Goal: Obtain resource: Download file/media

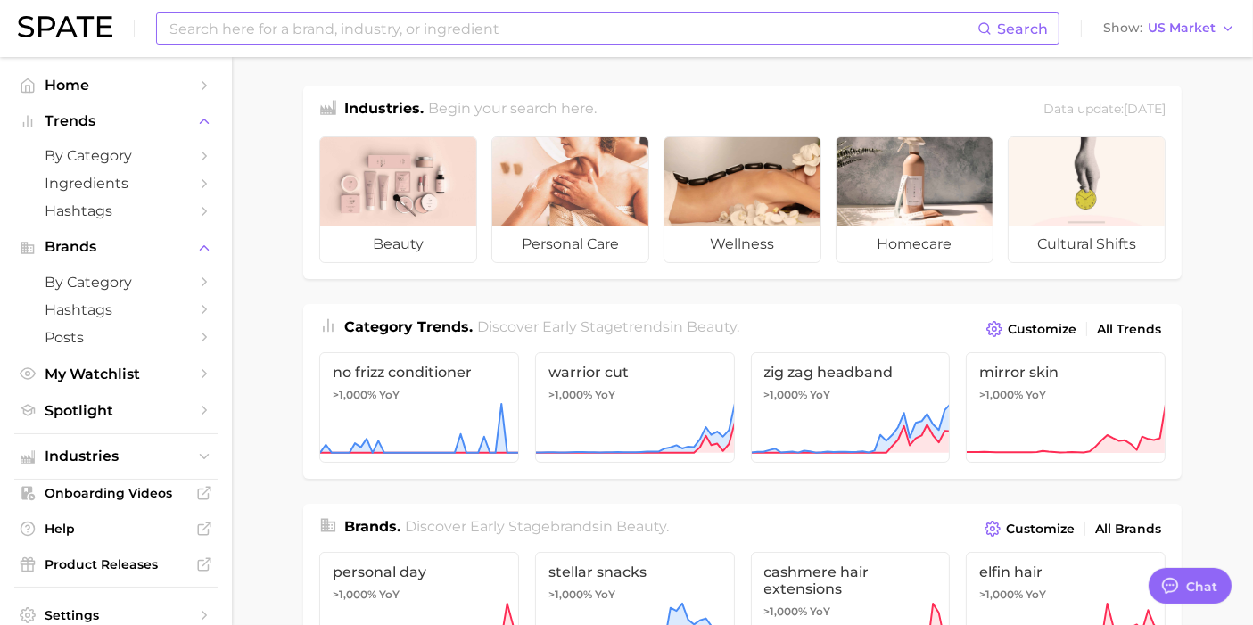
click at [412, 24] on input at bounding box center [573, 28] width 810 height 30
click at [464, 9] on div "Search Show US Market" at bounding box center [626, 28] width 1217 height 57
drag, startPoint x: 468, startPoint y: 29, endPoint x: 473, endPoint y: 13, distance: 15.8
click at [468, 26] on input at bounding box center [573, 28] width 810 height 30
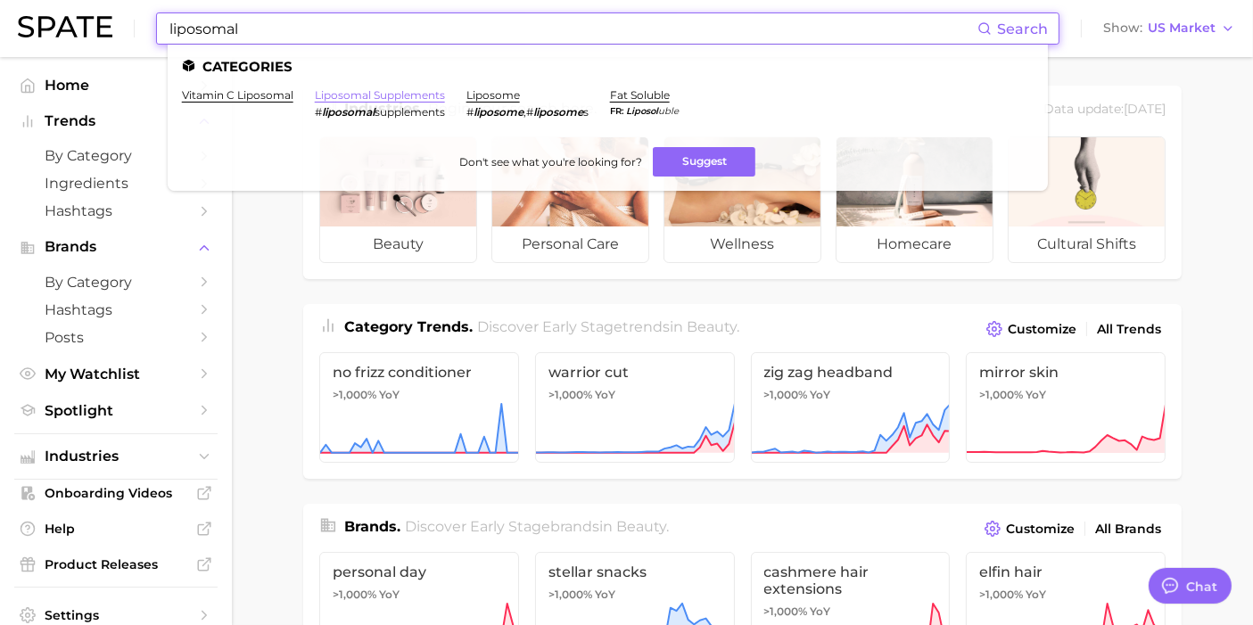
type input "liposomal"
click at [384, 89] on link "liposomal supplements" at bounding box center [380, 94] width 130 height 13
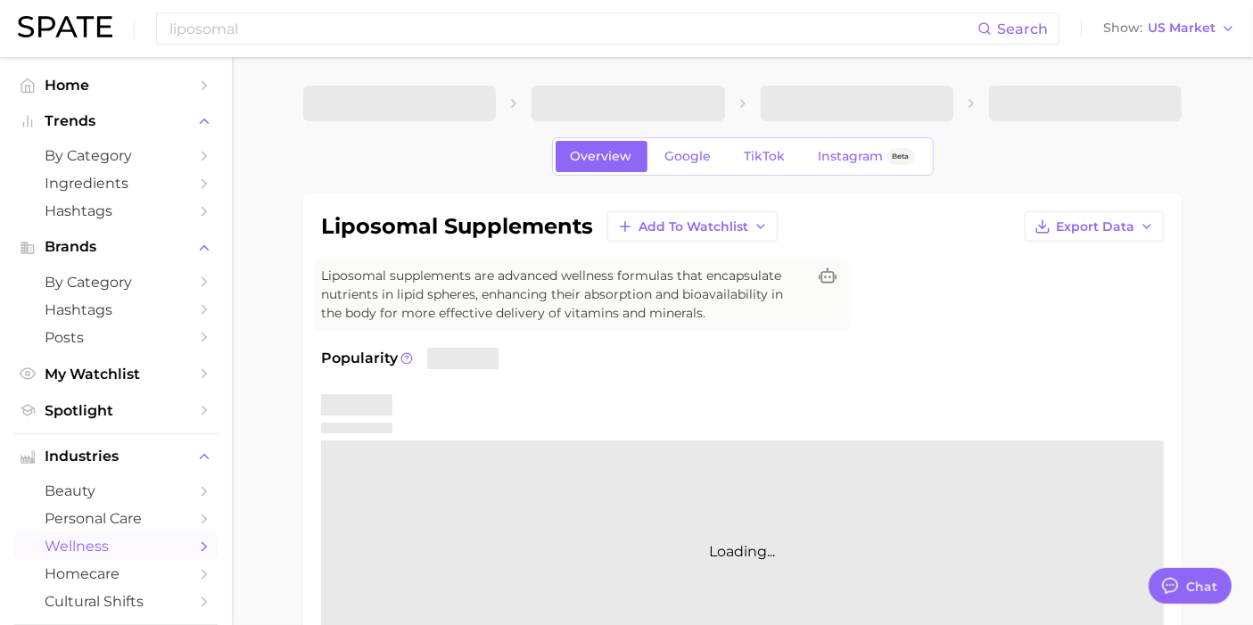
drag, startPoint x: 257, startPoint y: 360, endPoint x: 265, endPoint y: 328, distance: 33.1
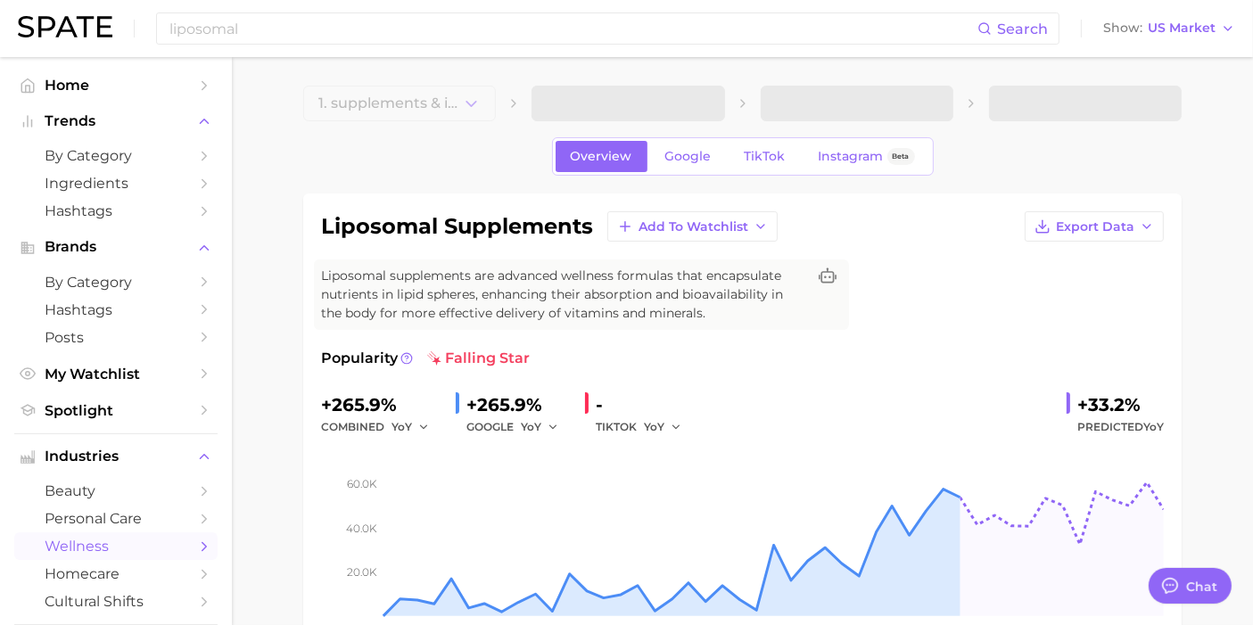
type textarea "x"
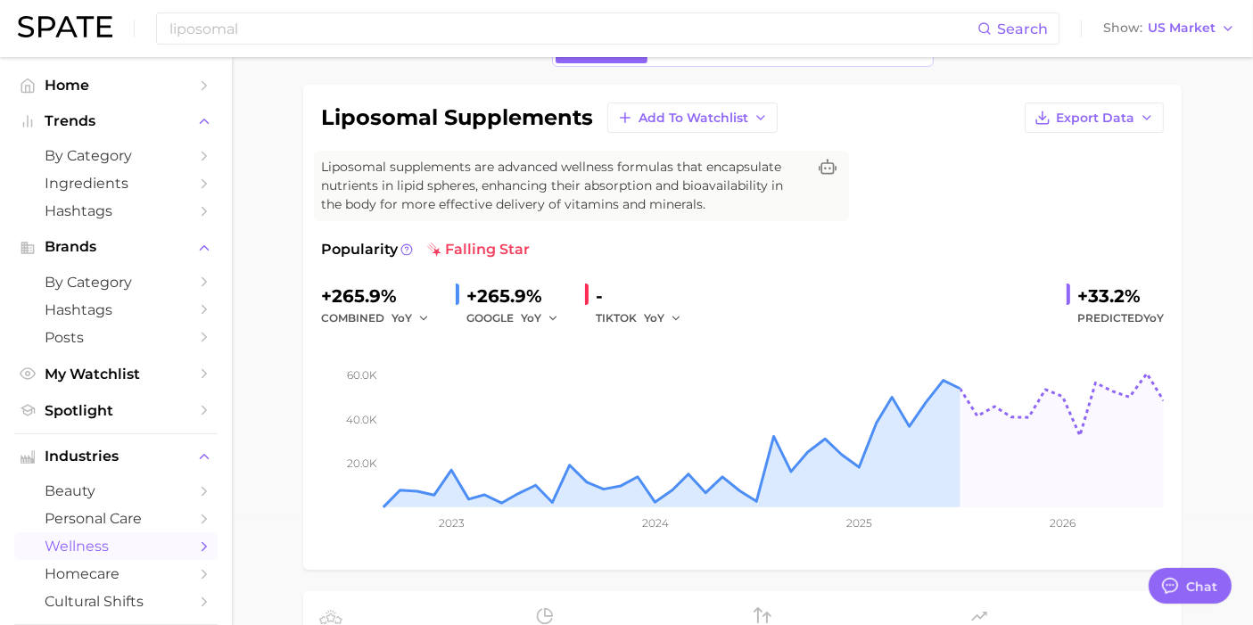
scroll to position [99, 0]
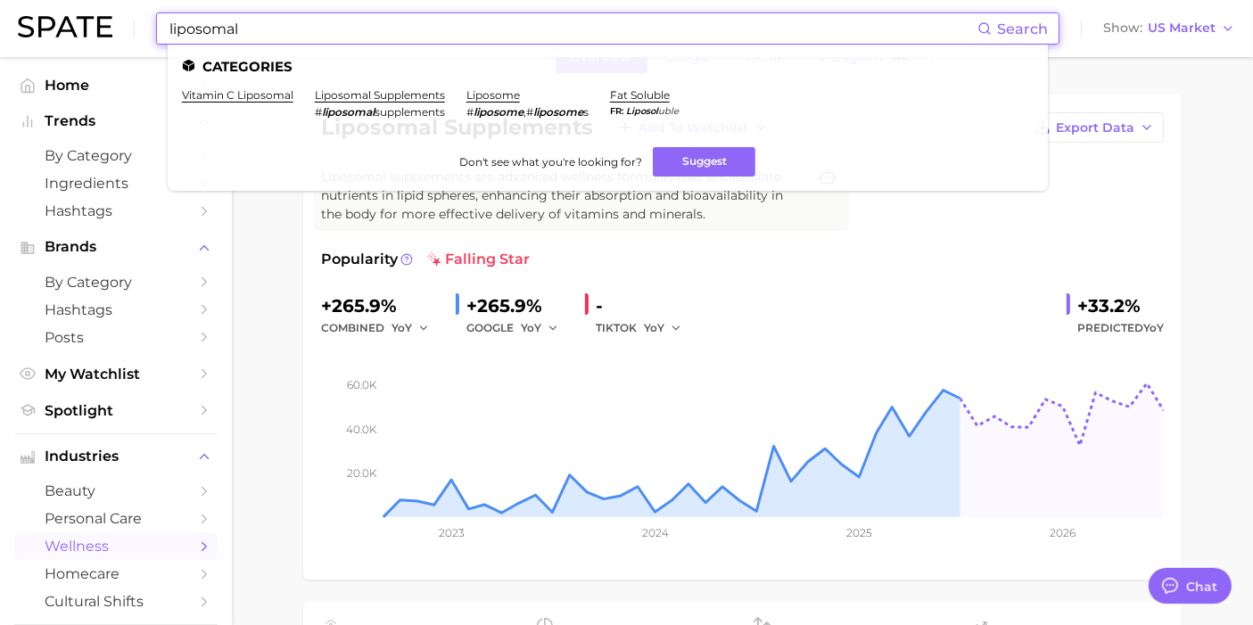
click at [508, 27] on input "liposomal" at bounding box center [573, 28] width 810 height 30
paste input "glutathione"
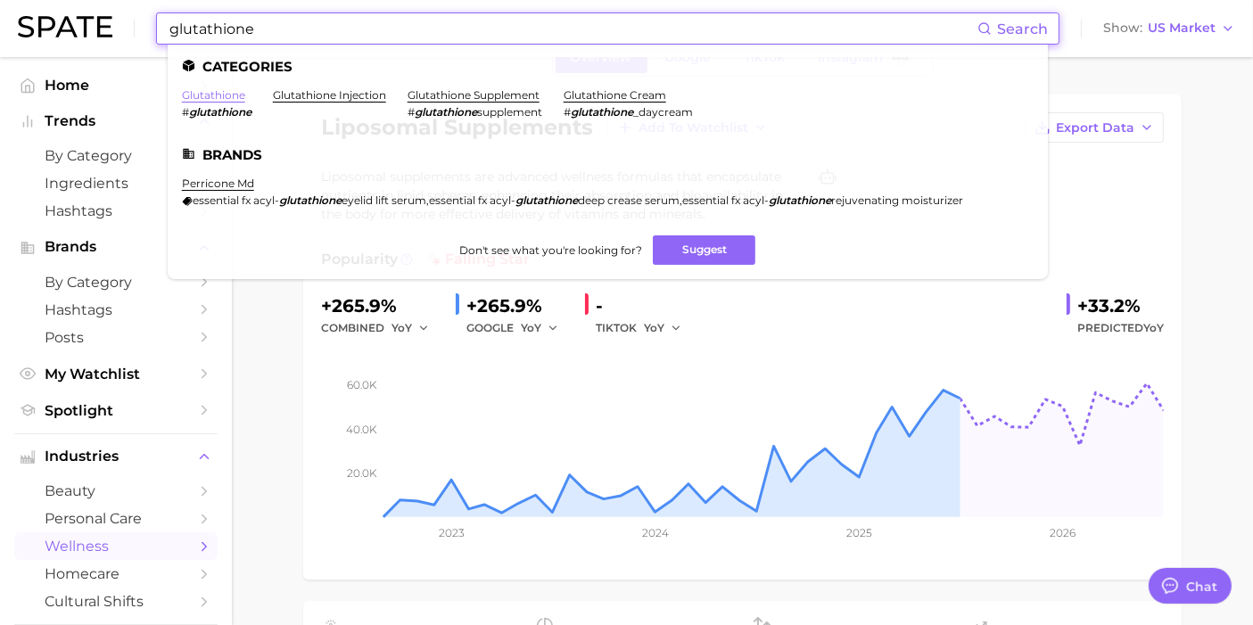
type input "glutathione"
click at [215, 90] on link "glutathione" at bounding box center [213, 94] width 63 height 13
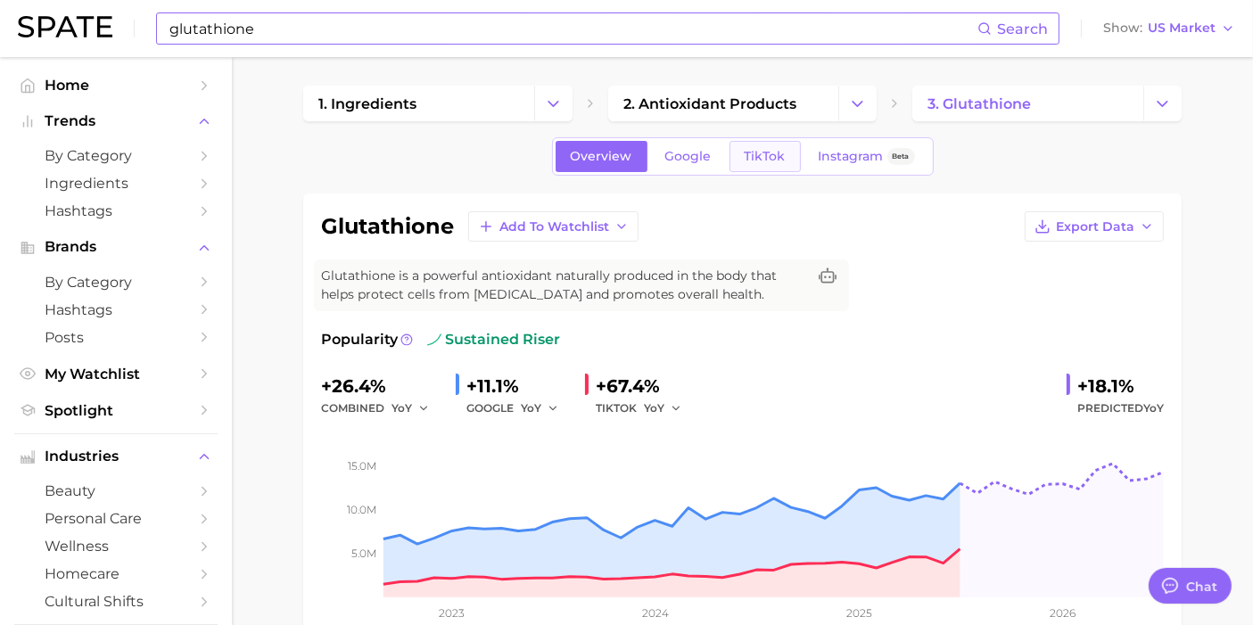
click at [736, 149] on link "TikTok" at bounding box center [764, 156] width 71 height 31
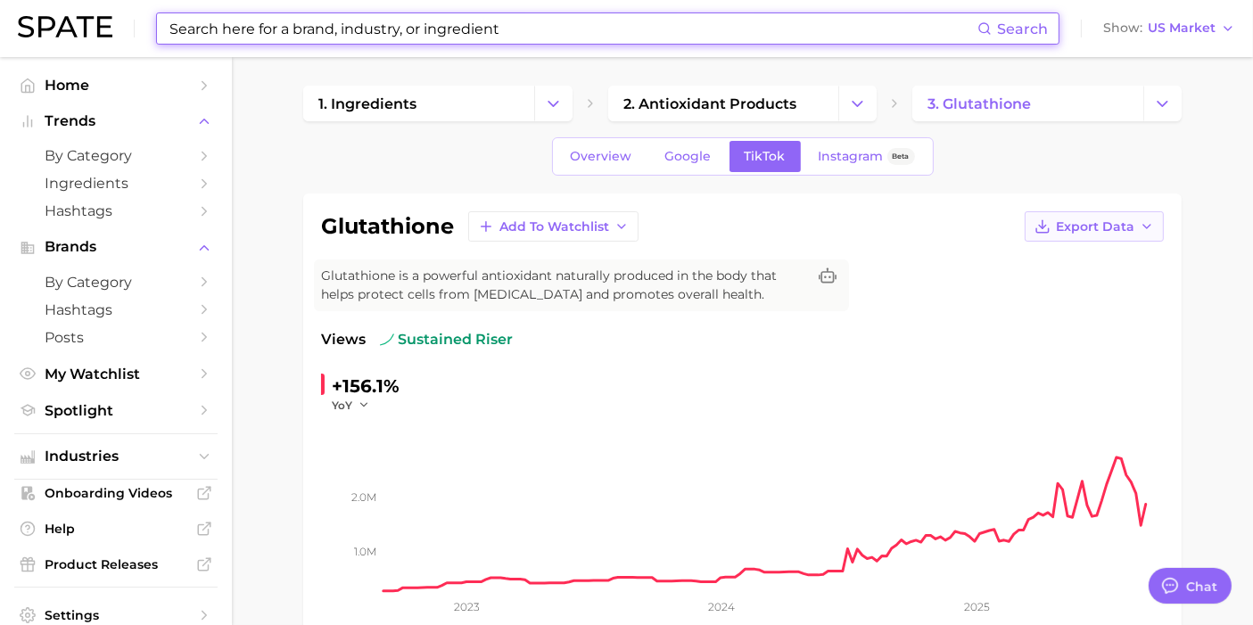
click at [1124, 211] on button "Export Data" at bounding box center [1093, 226] width 139 height 30
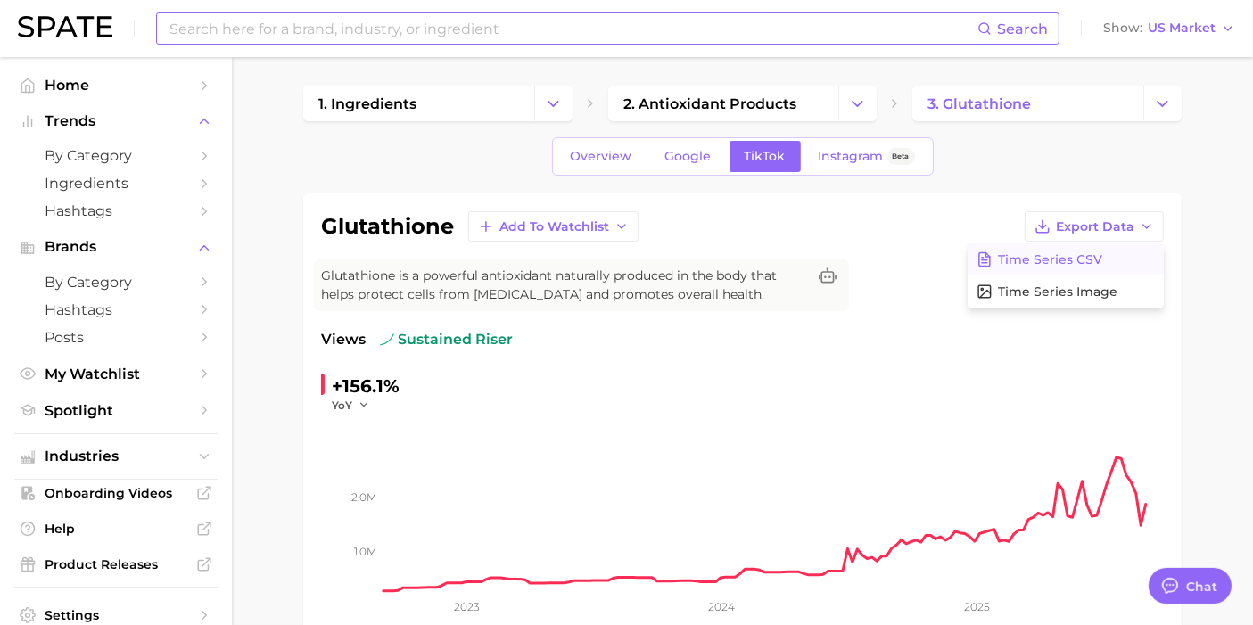
click at [1056, 252] on span "Time Series CSV" at bounding box center [1050, 259] width 104 height 15
click at [399, 39] on input at bounding box center [573, 28] width 810 height 30
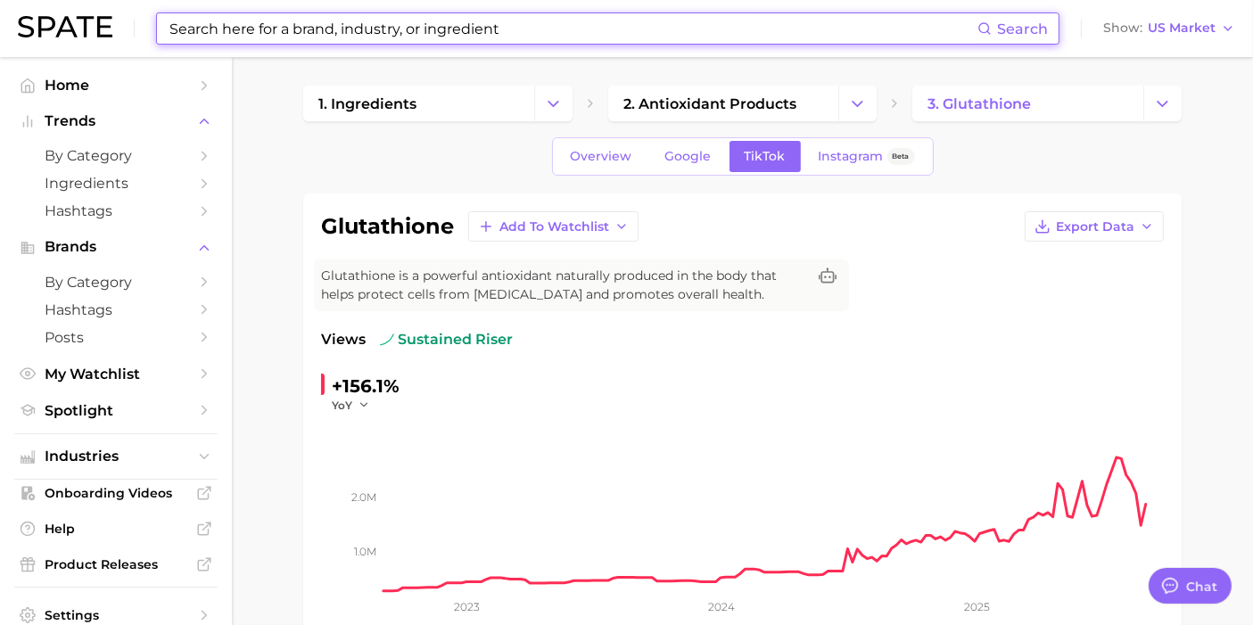
paste input "[MEDICAL_DATA] riboside"
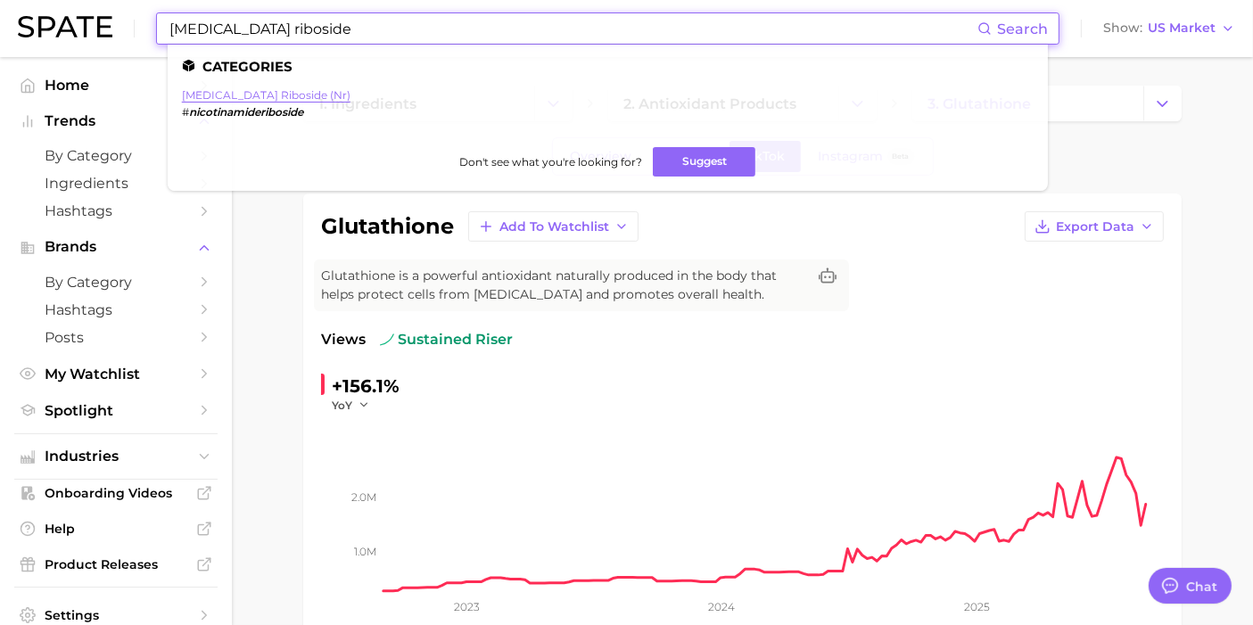
type input "[MEDICAL_DATA] riboside"
click at [313, 90] on link "[MEDICAL_DATA] riboside (nr)" at bounding box center [266, 94] width 169 height 13
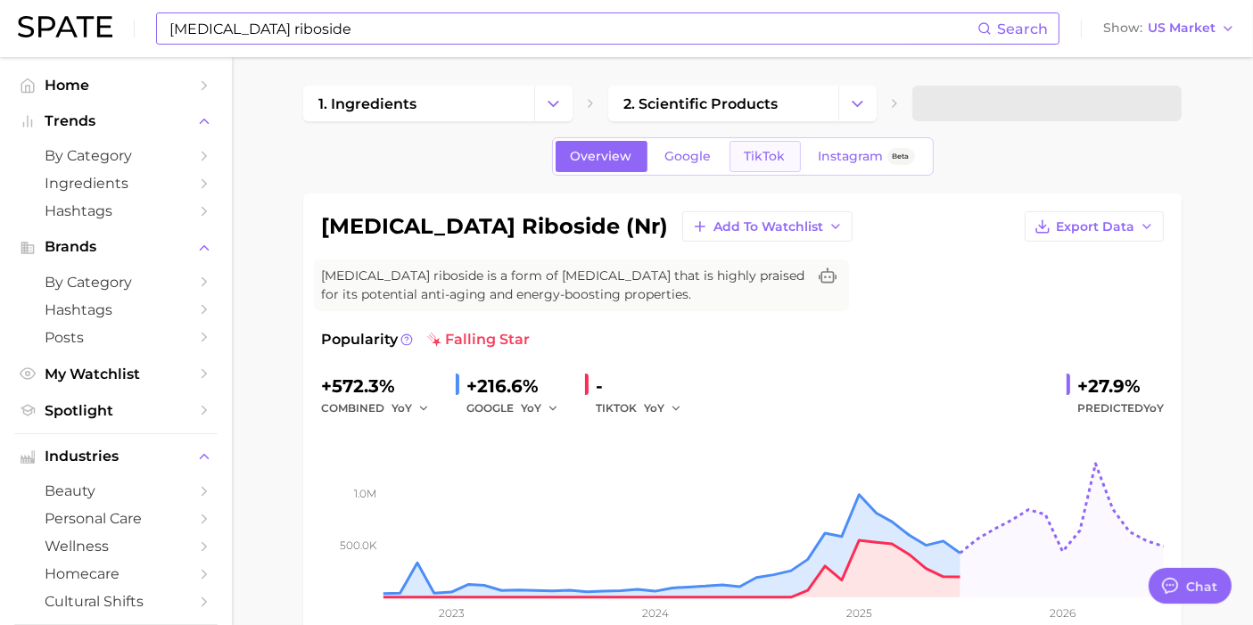
click at [789, 160] on link "TikTok" at bounding box center [764, 156] width 71 height 31
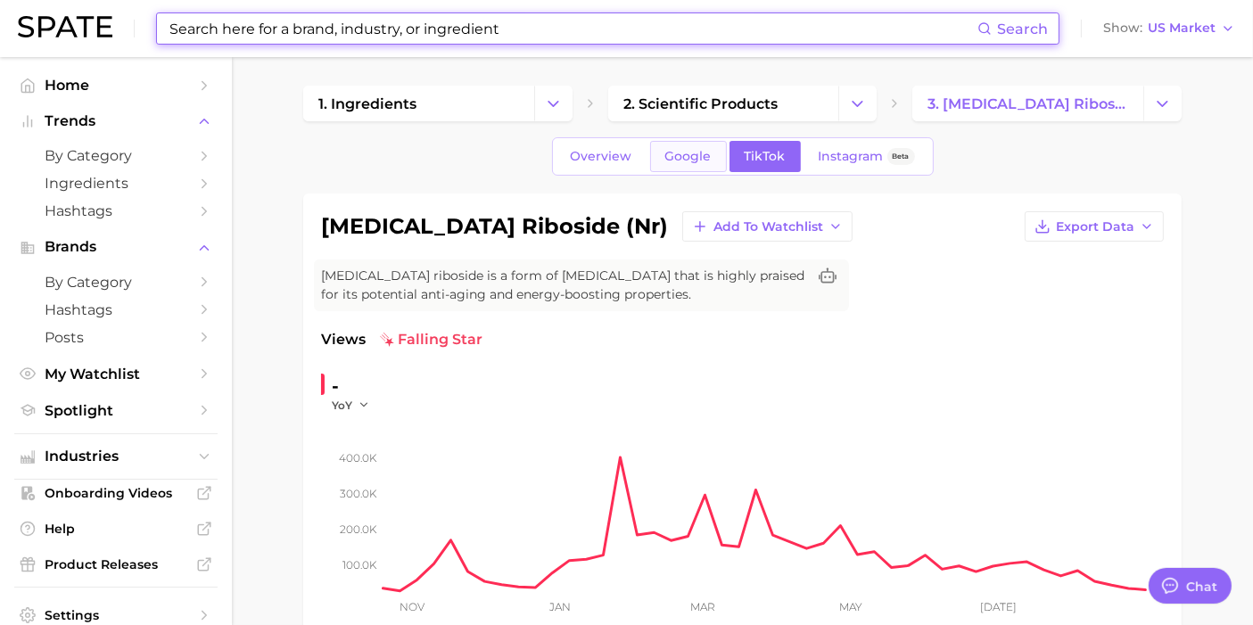
click at [694, 167] on link "Google" at bounding box center [688, 156] width 77 height 31
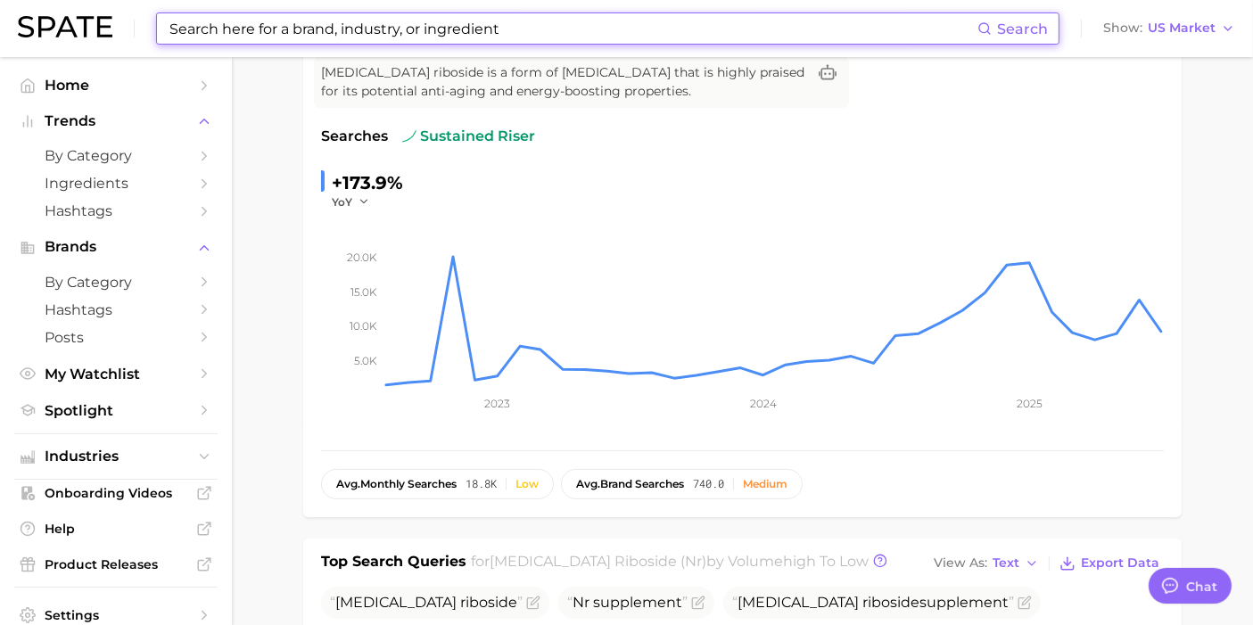
scroll to position [99, 0]
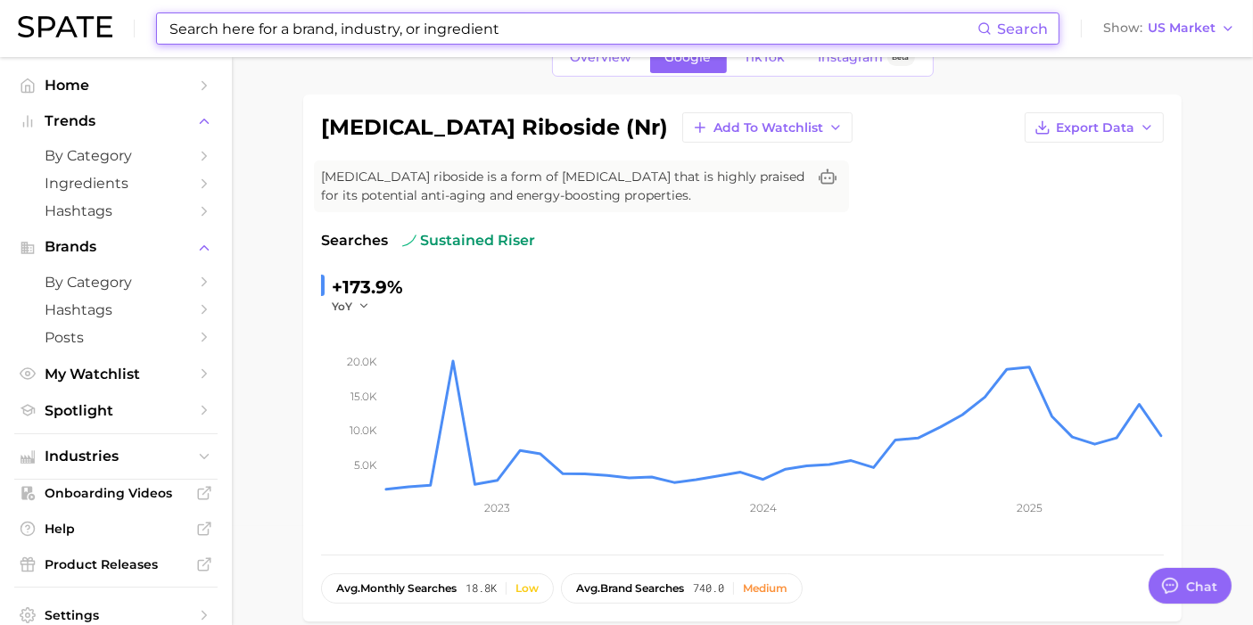
drag, startPoint x: 514, startPoint y: 18, endPoint x: 501, endPoint y: 17, distance: 13.4
click at [516, 19] on input at bounding box center [573, 28] width 810 height 30
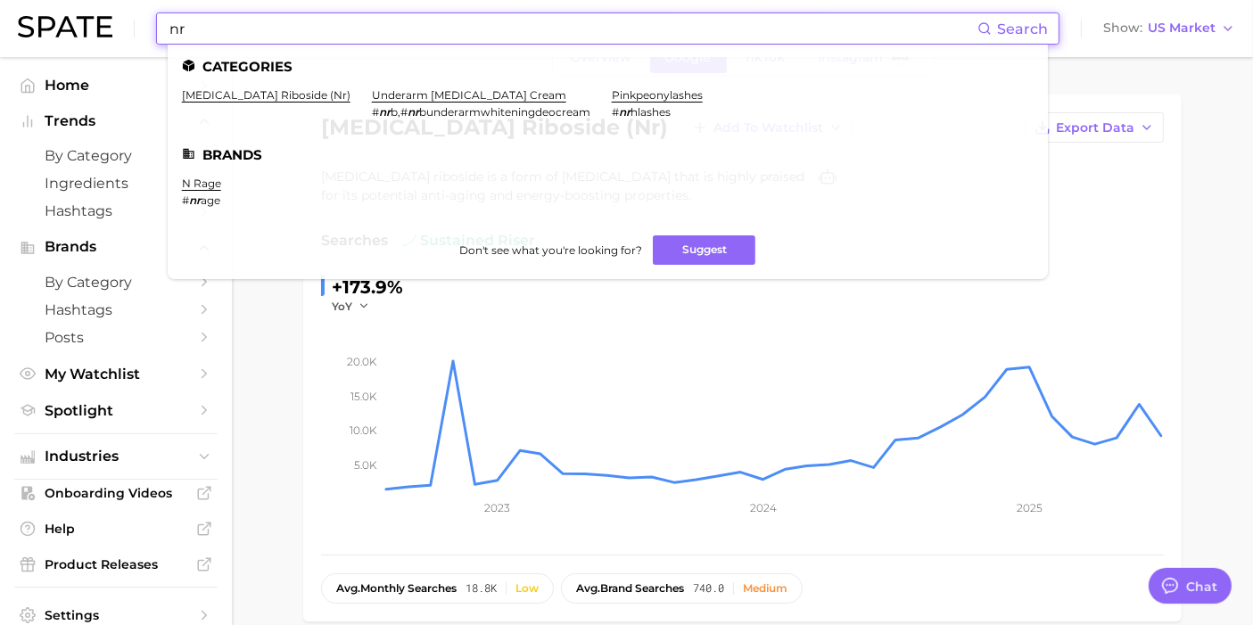
type input "nr"
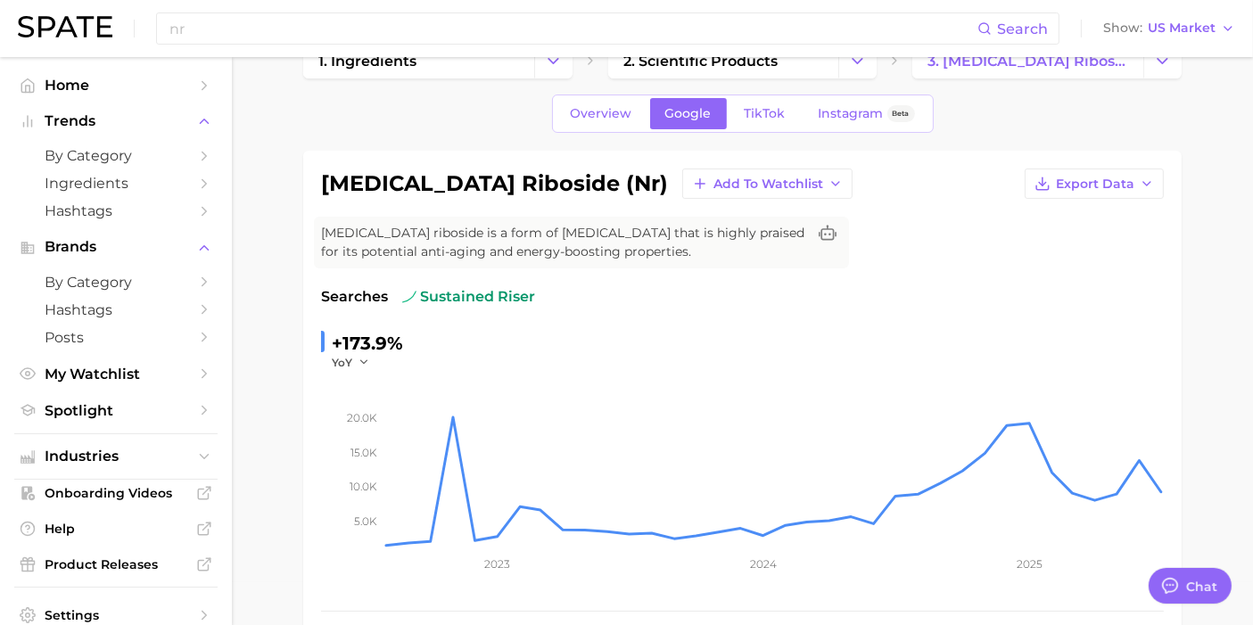
scroll to position [0, 0]
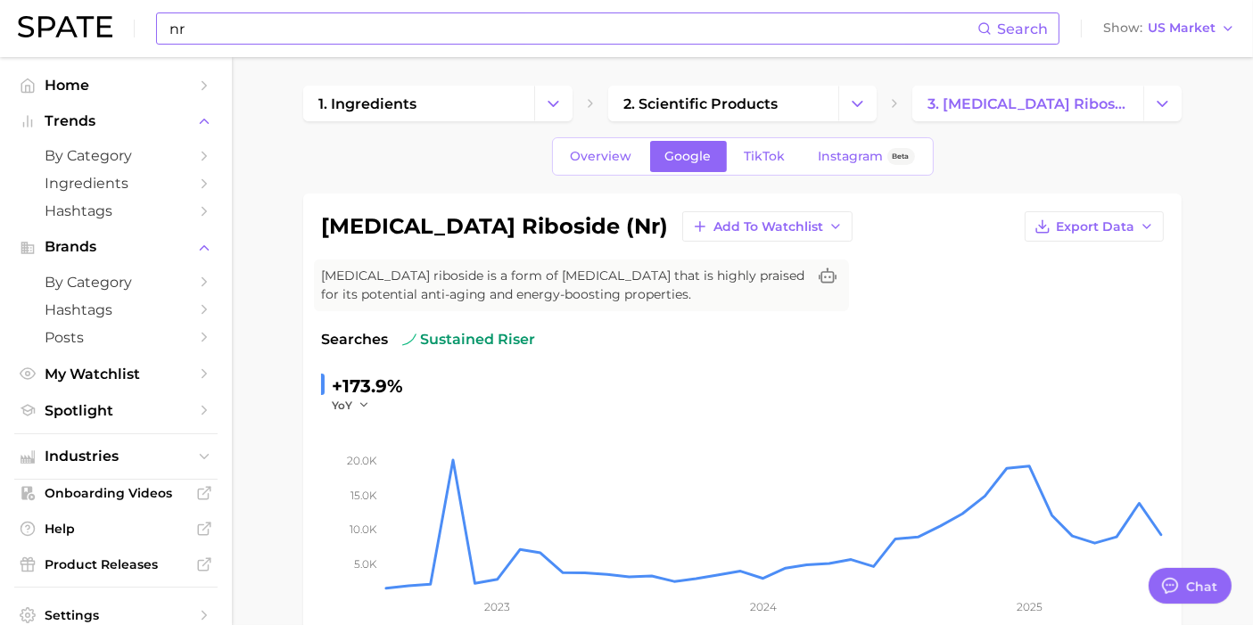
click at [410, 22] on input "nr" at bounding box center [573, 28] width 810 height 30
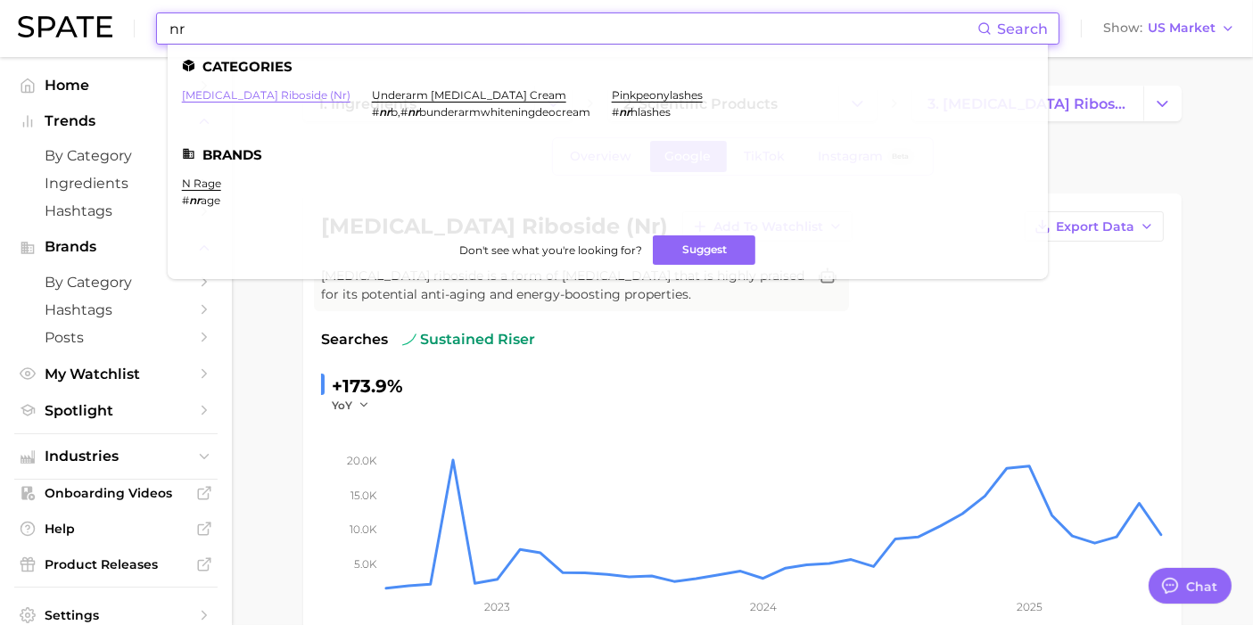
click at [278, 95] on link "[MEDICAL_DATA] riboside (nr)" at bounding box center [266, 94] width 169 height 13
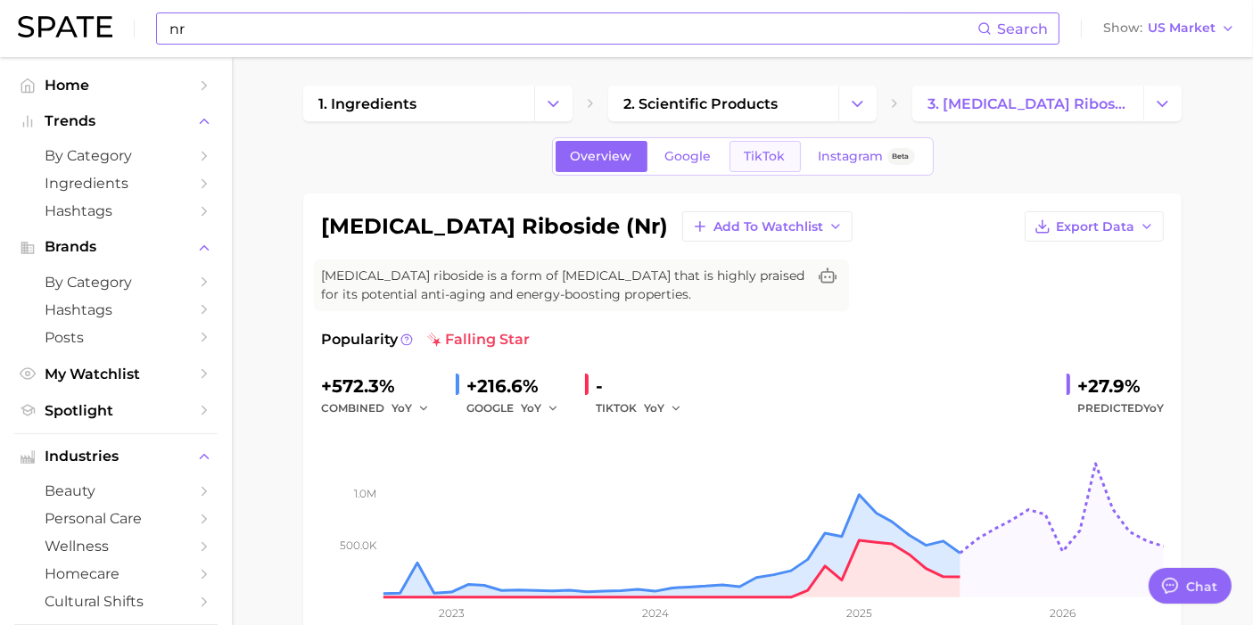
click at [758, 152] on span "TikTok" at bounding box center [764, 156] width 41 height 15
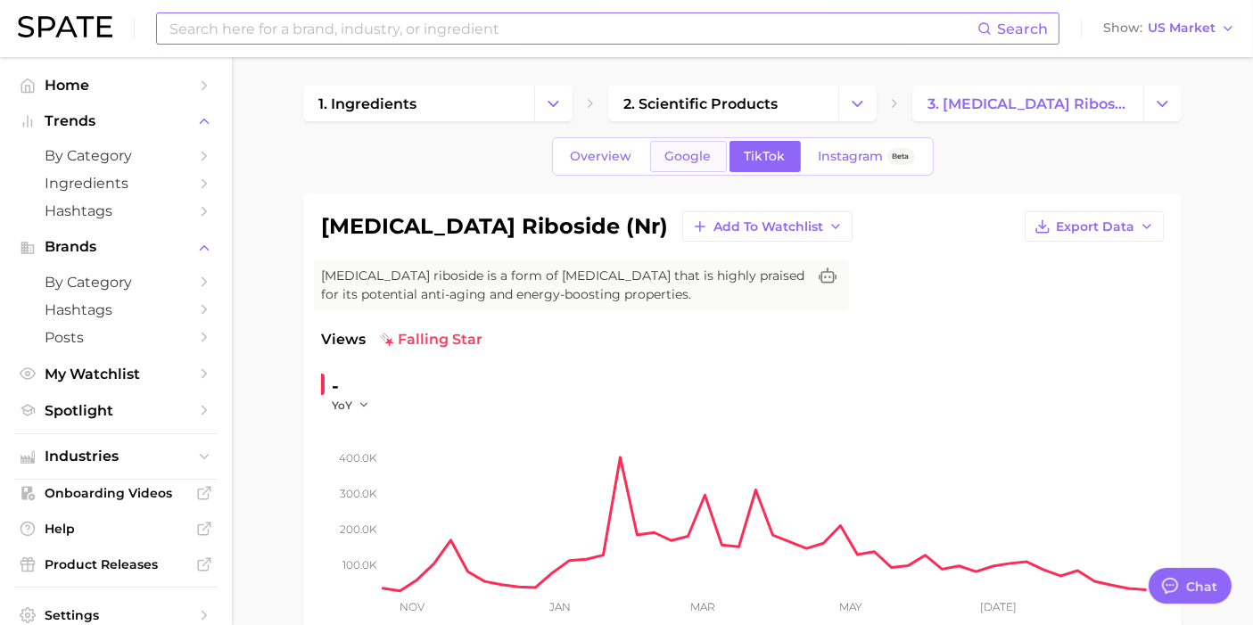
click at [678, 158] on span "Google" at bounding box center [688, 156] width 46 height 15
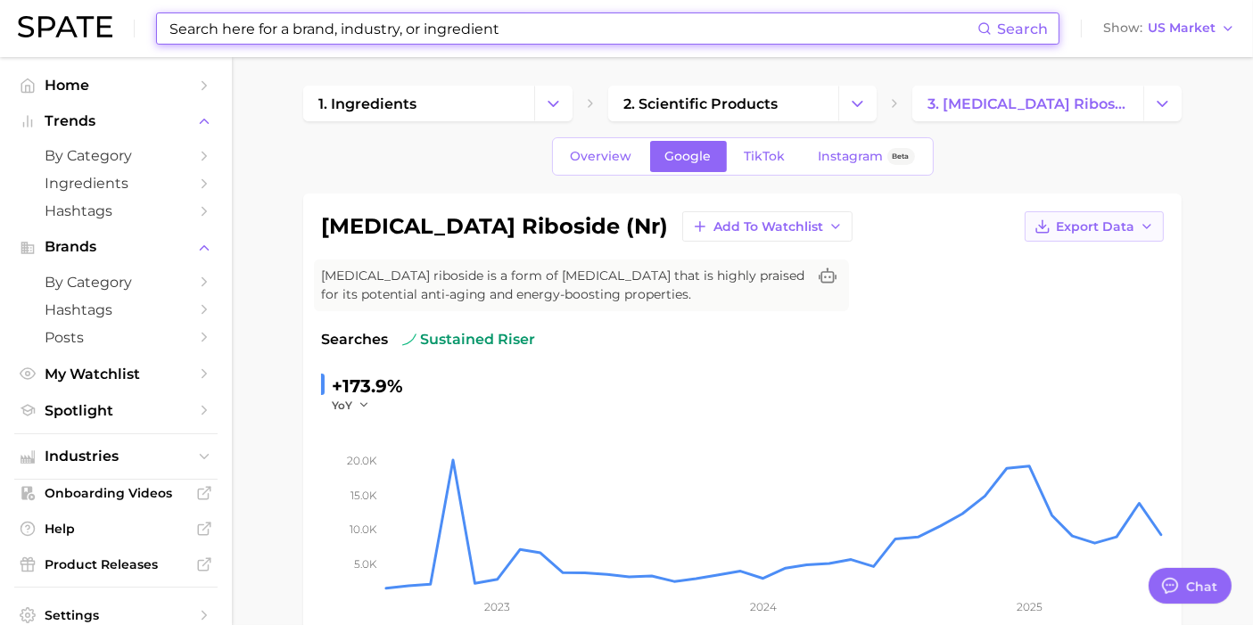
click at [1093, 212] on button "Export Data" at bounding box center [1093, 226] width 139 height 30
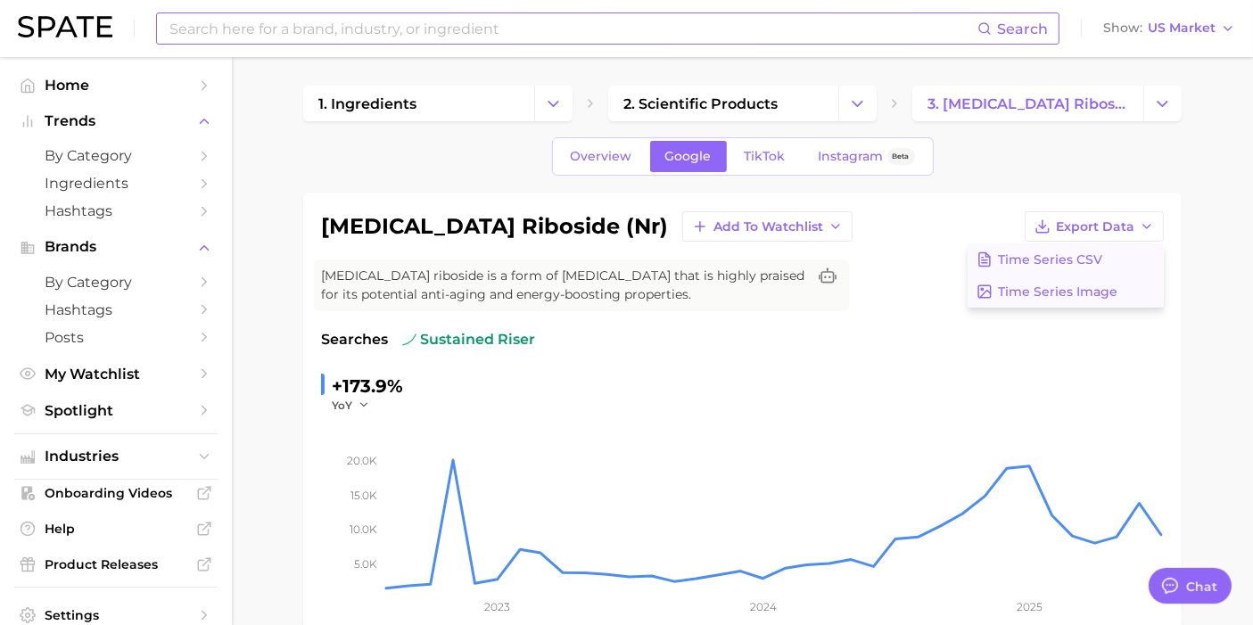
click at [1062, 268] on button "Time Series CSV" at bounding box center [1065, 259] width 196 height 32
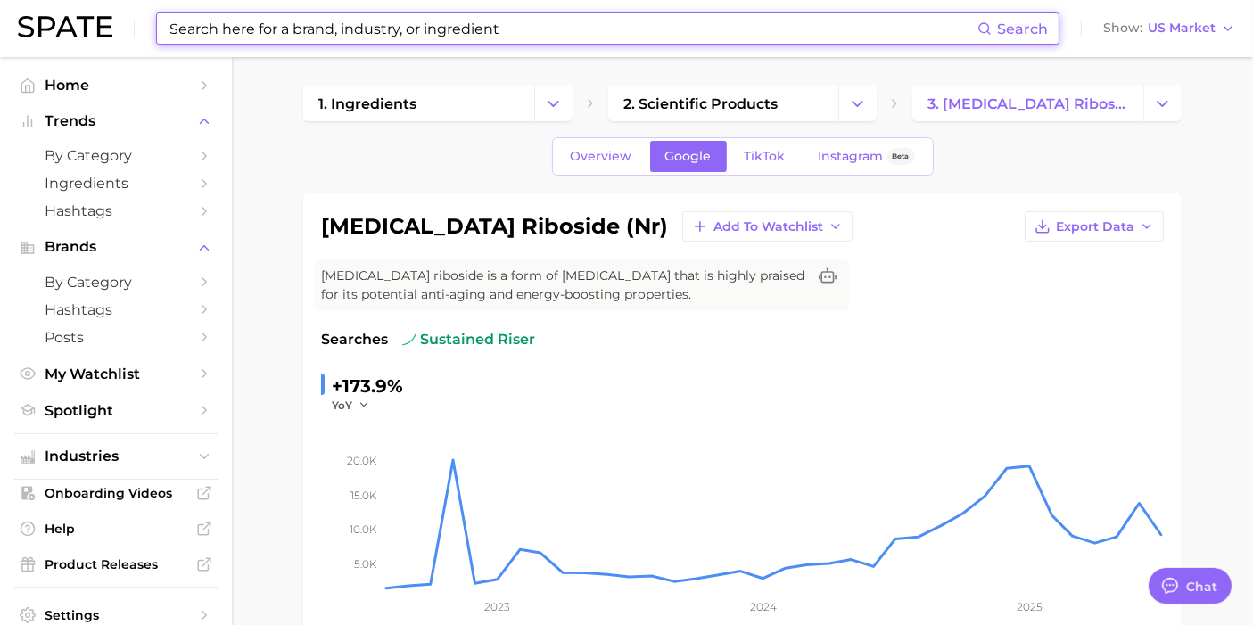
click at [465, 33] on input at bounding box center [573, 28] width 810 height 30
paste input "quercetin"
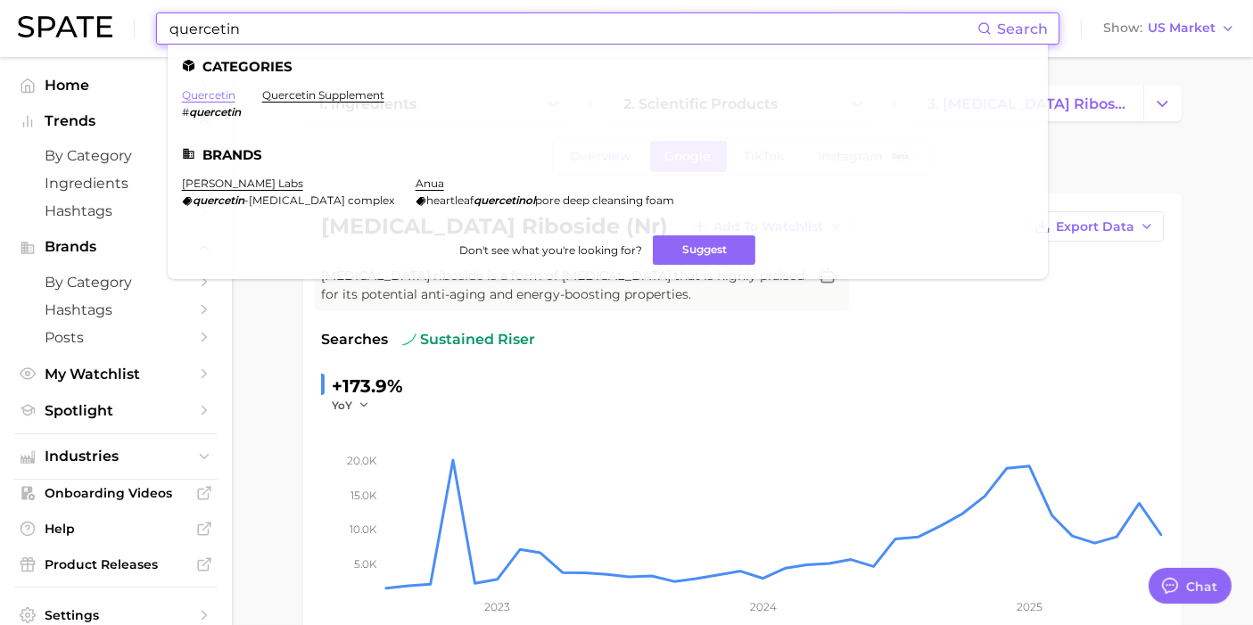
type input "quercetin"
click at [225, 94] on link "quercetin" at bounding box center [208, 94] width 53 height 13
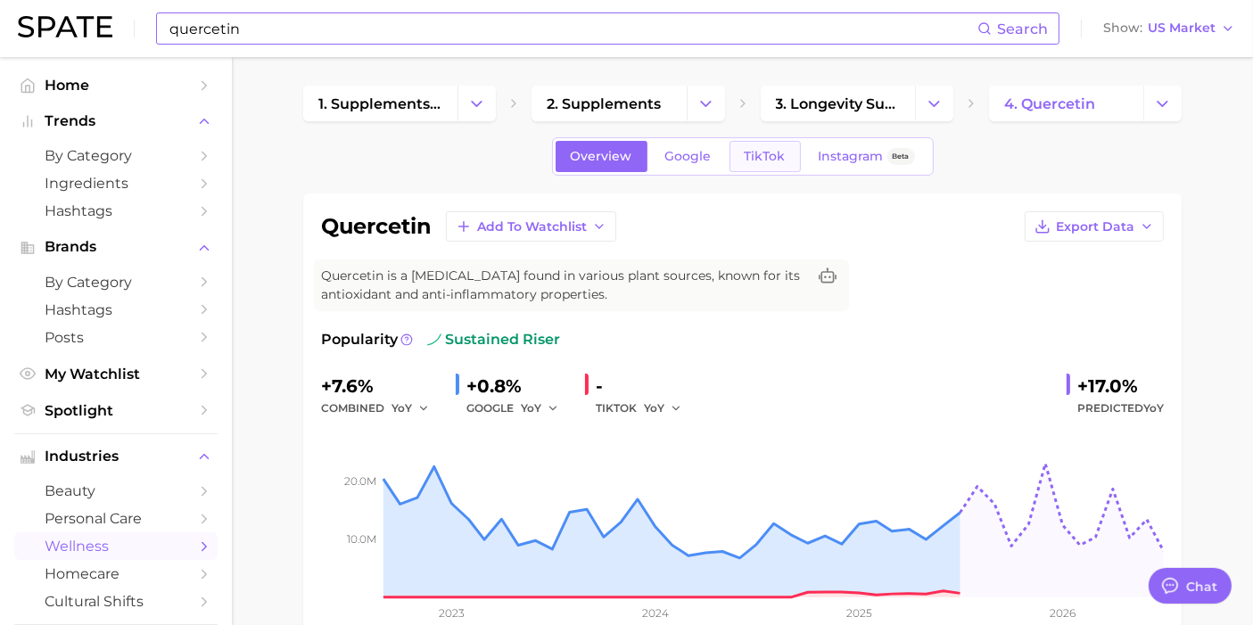
click at [777, 156] on span "TikTok" at bounding box center [764, 156] width 41 height 15
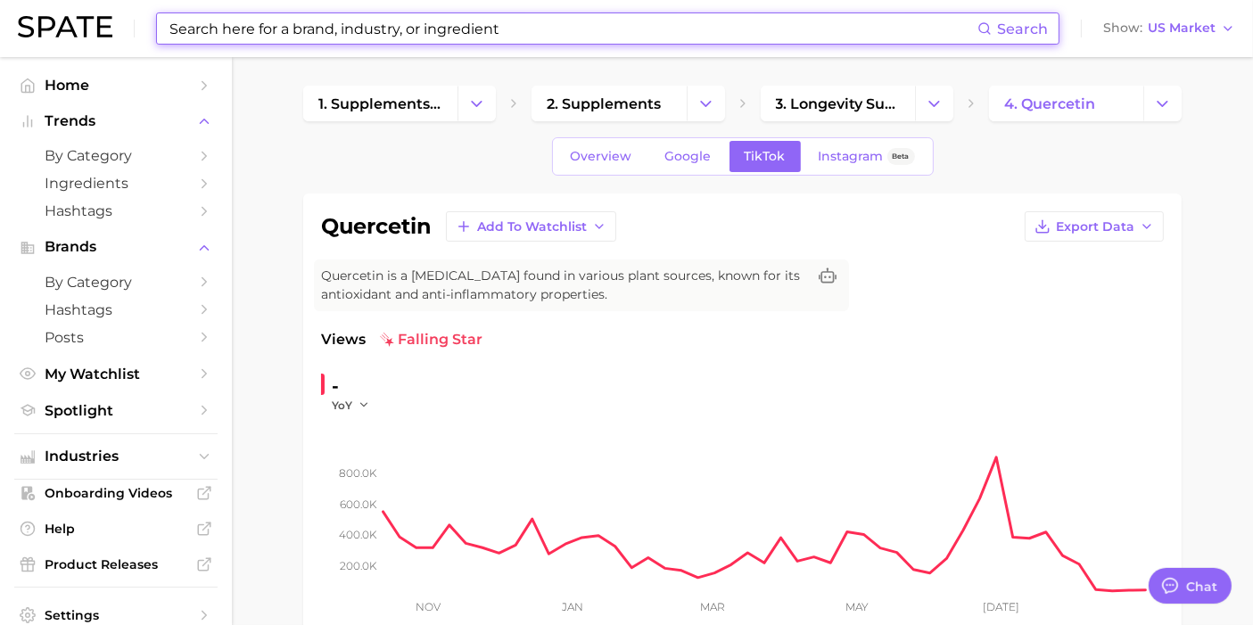
click at [324, 31] on input at bounding box center [573, 28] width 810 height 30
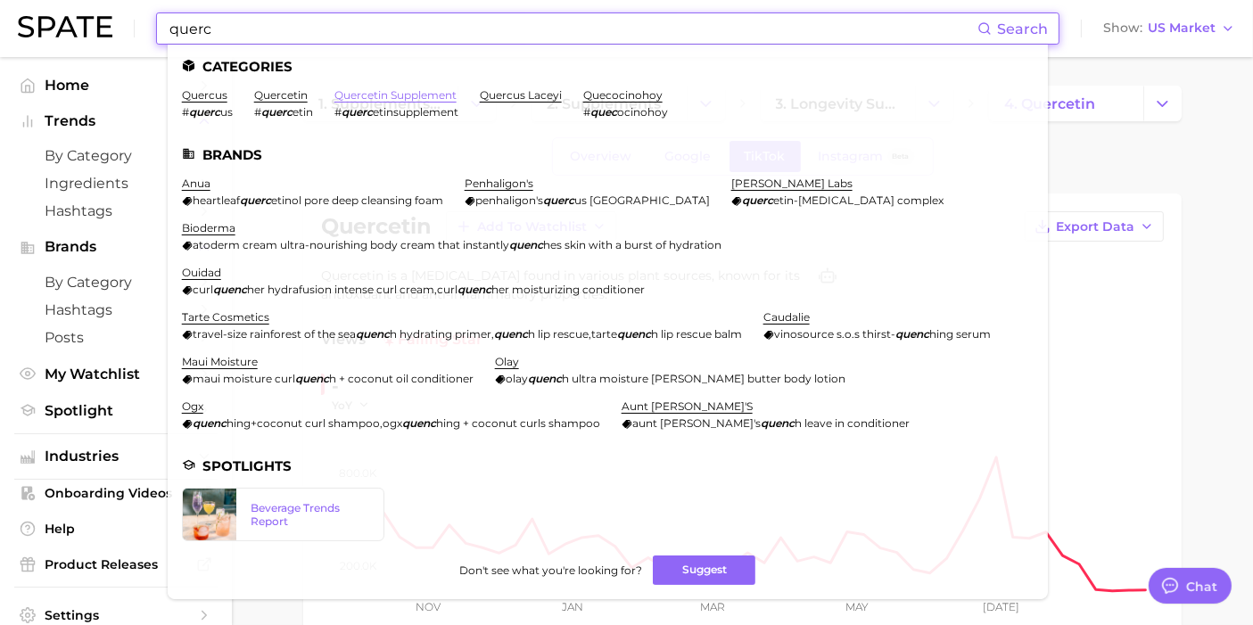
type input "querc"
click at [374, 98] on link "quercetin supplement" at bounding box center [395, 94] width 122 height 13
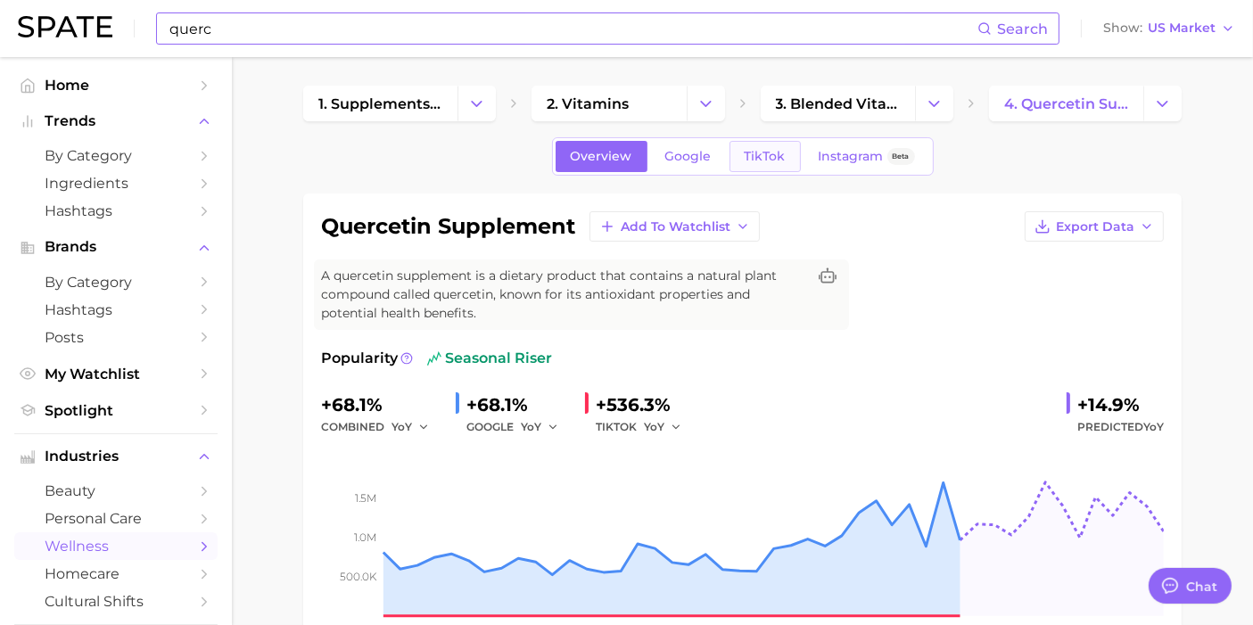
click at [777, 141] on link "TikTok" at bounding box center [764, 156] width 71 height 31
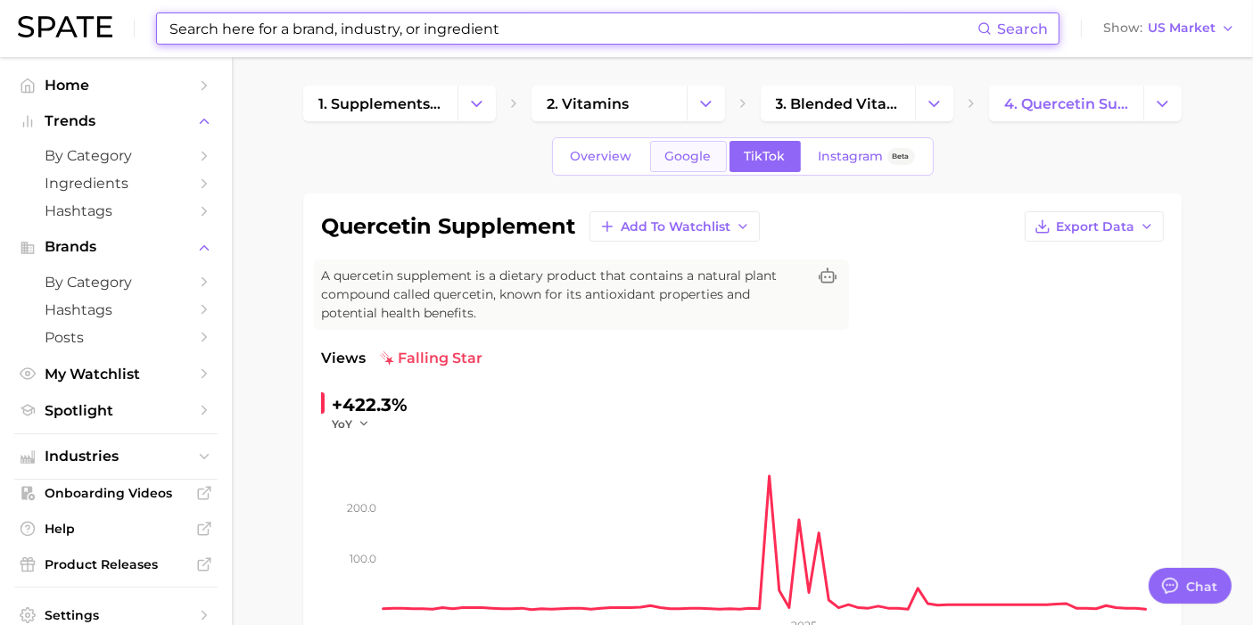
click at [697, 159] on span "Google" at bounding box center [688, 156] width 46 height 15
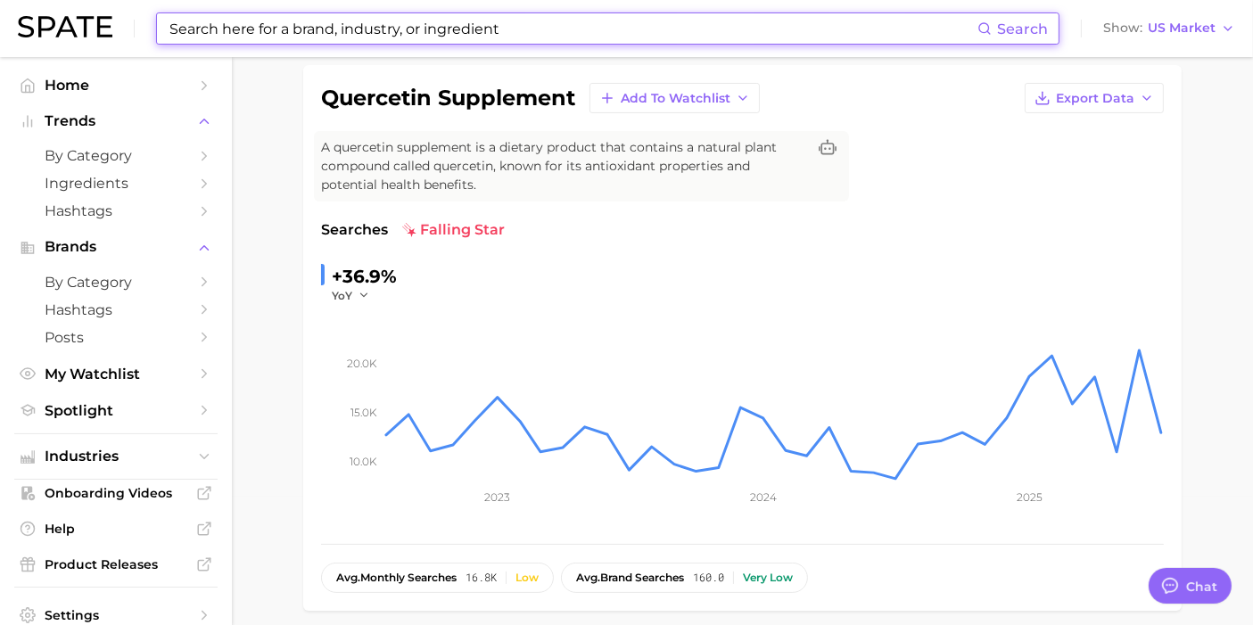
scroll to position [99, 0]
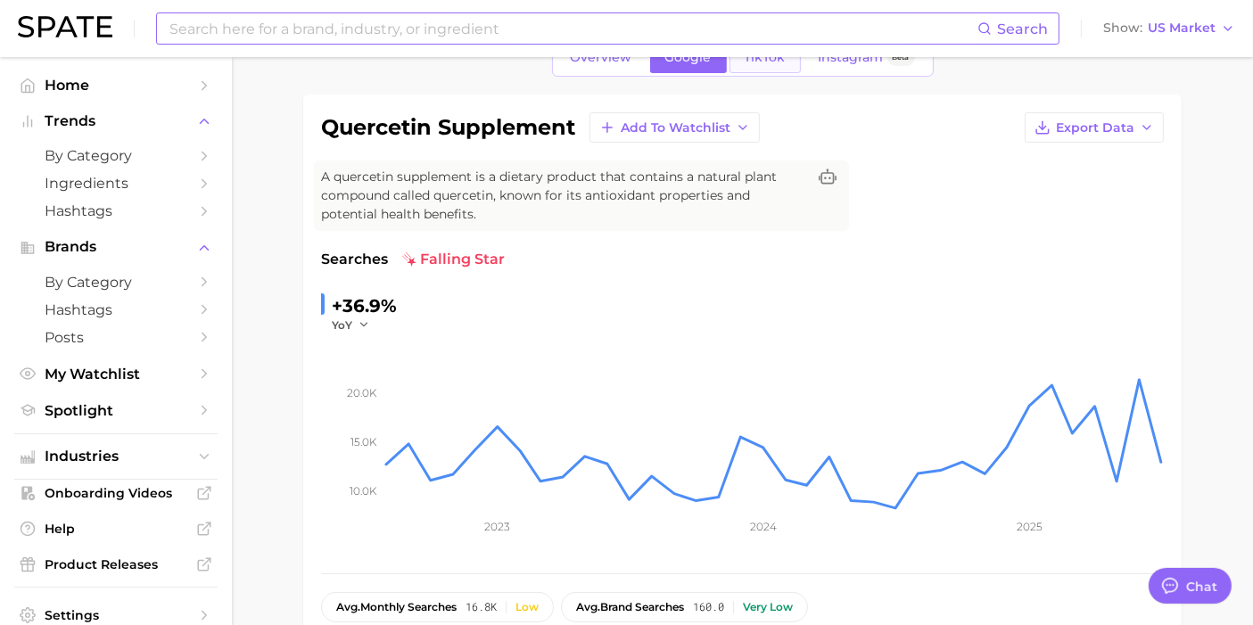
click at [769, 70] on link "TikTok" at bounding box center [764, 57] width 71 height 31
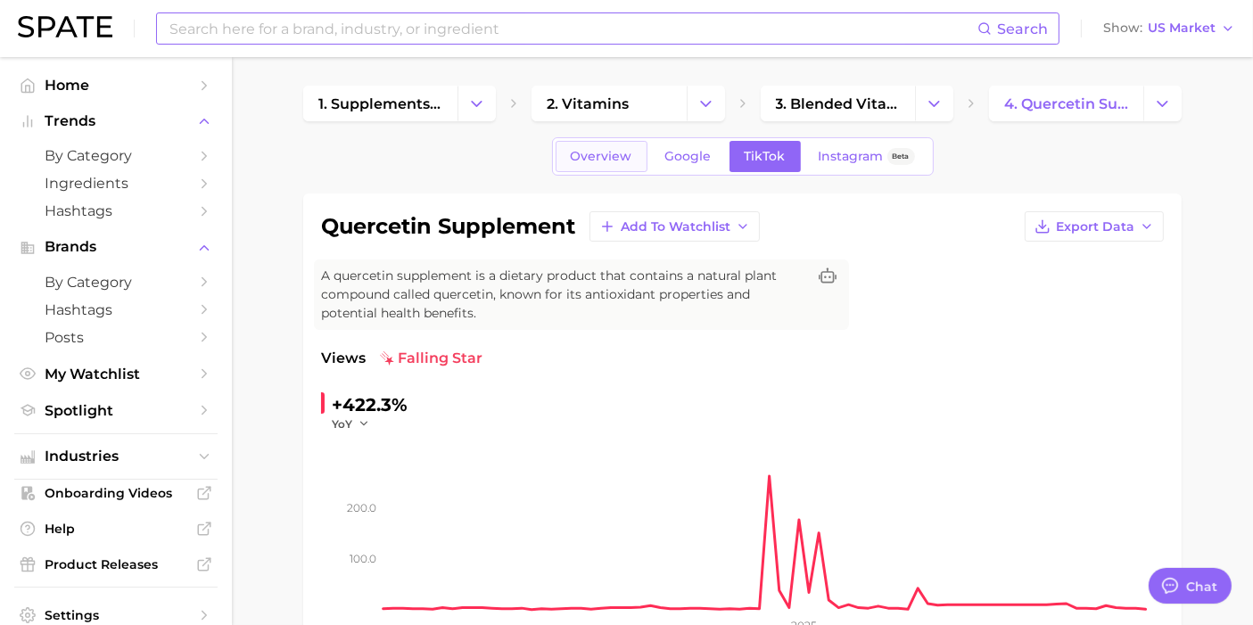
click at [614, 164] on link "Overview" at bounding box center [601, 156] width 92 height 31
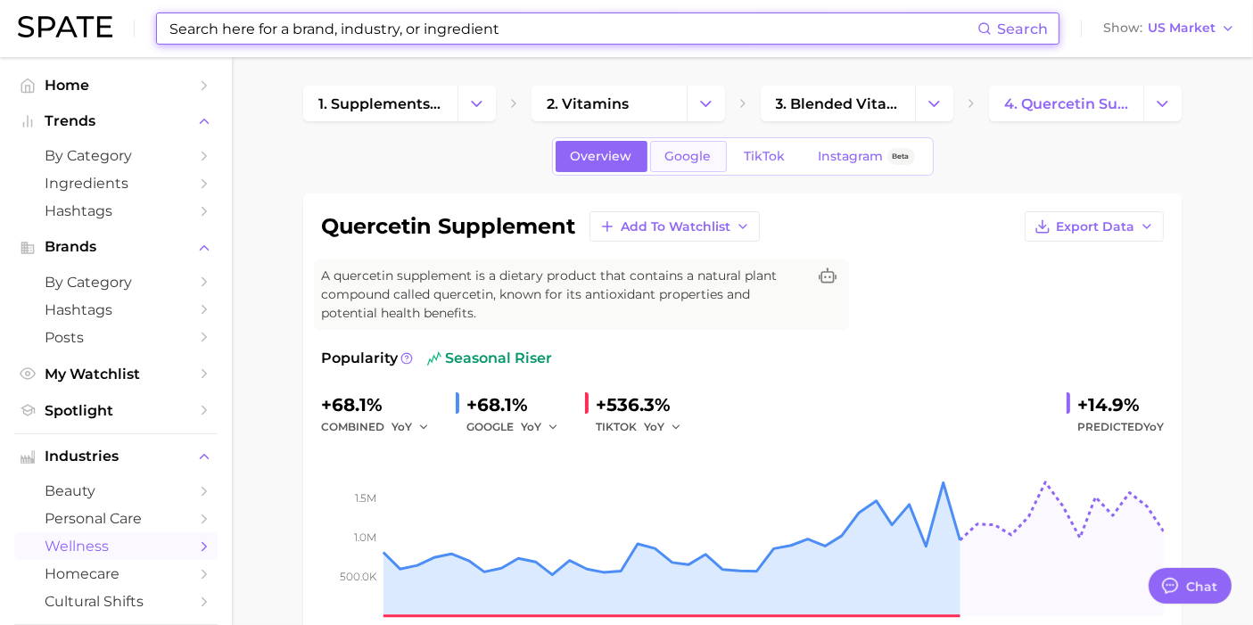
click at [692, 164] on link "Google" at bounding box center [688, 156] width 77 height 31
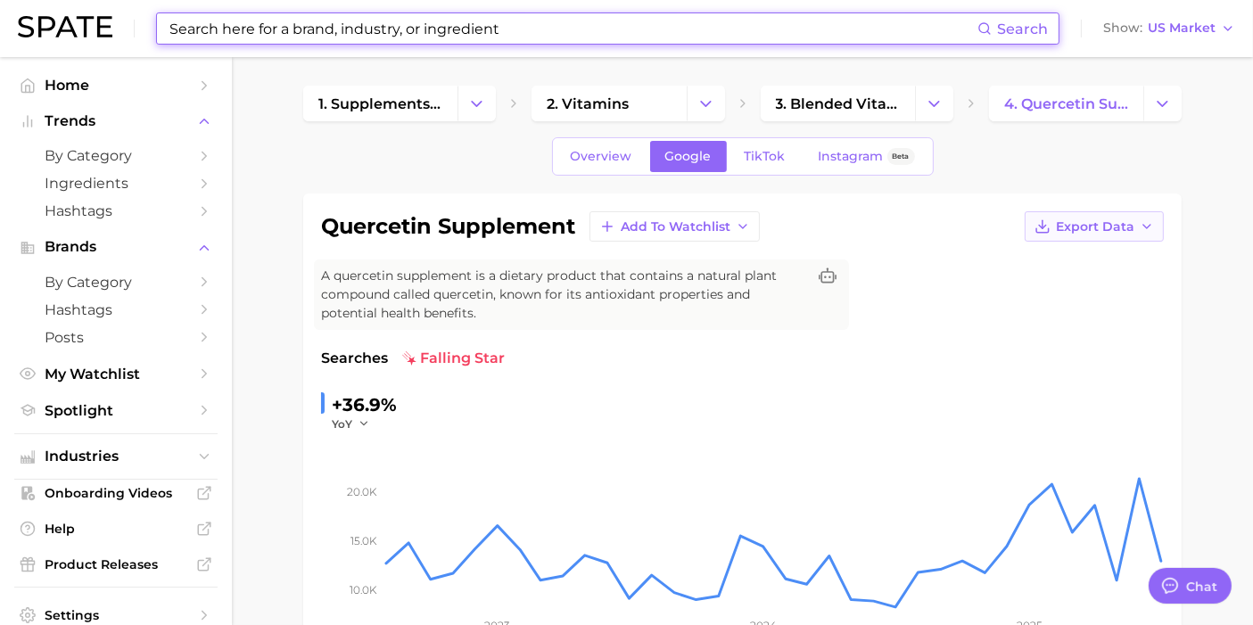
click at [1097, 215] on button "Export Data" at bounding box center [1093, 226] width 139 height 30
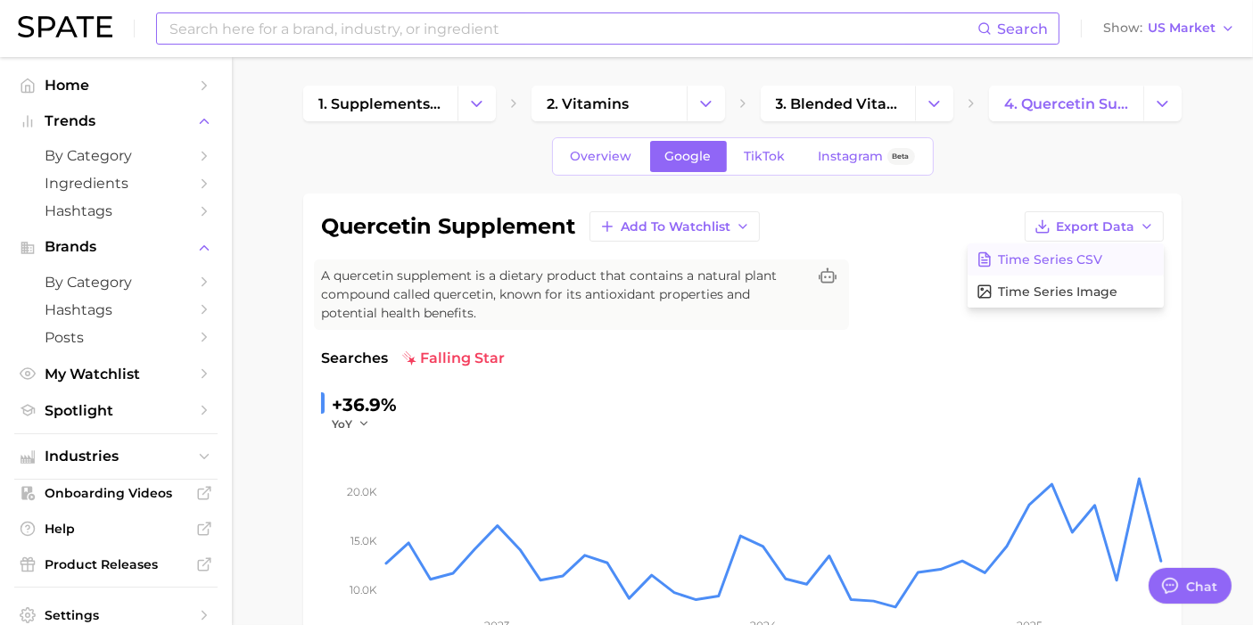
click at [1058, 262] on span "Time Series CSV" at bounding box center [1050, 259] width 104 height 15
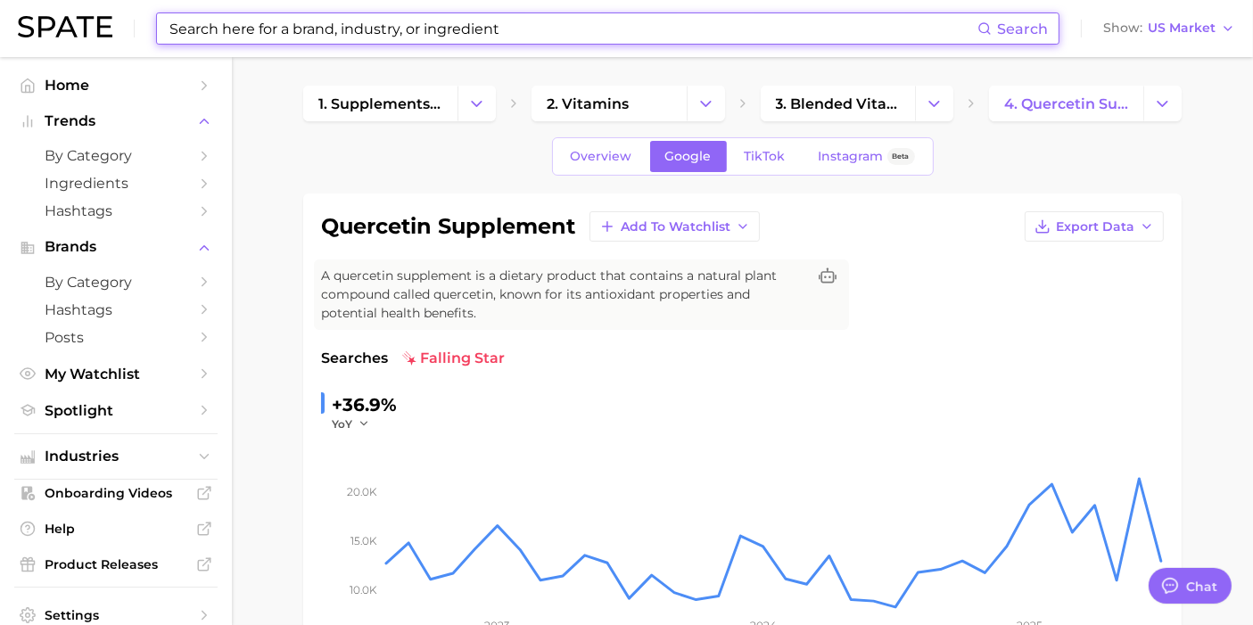
click at [656, 22] on input at bounding box center [573, 28] width 810 height 30
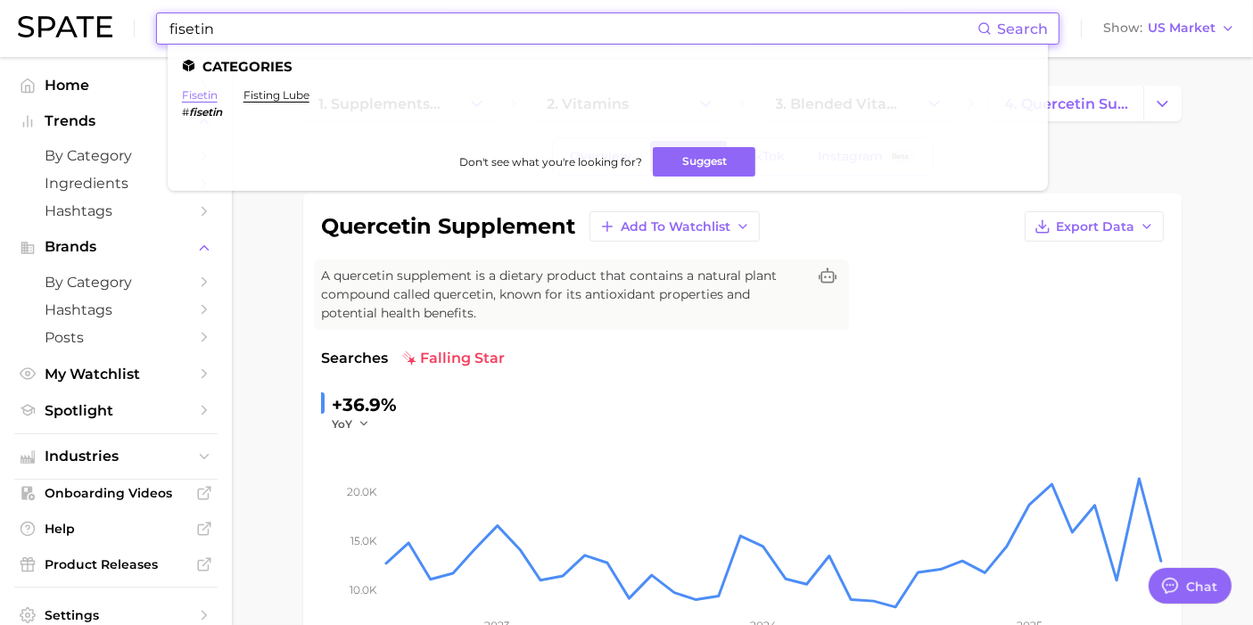
type input "fisetin"
click at [194, 95] on link "fisetin" at bounding box center [200, 94] width 36 height 13
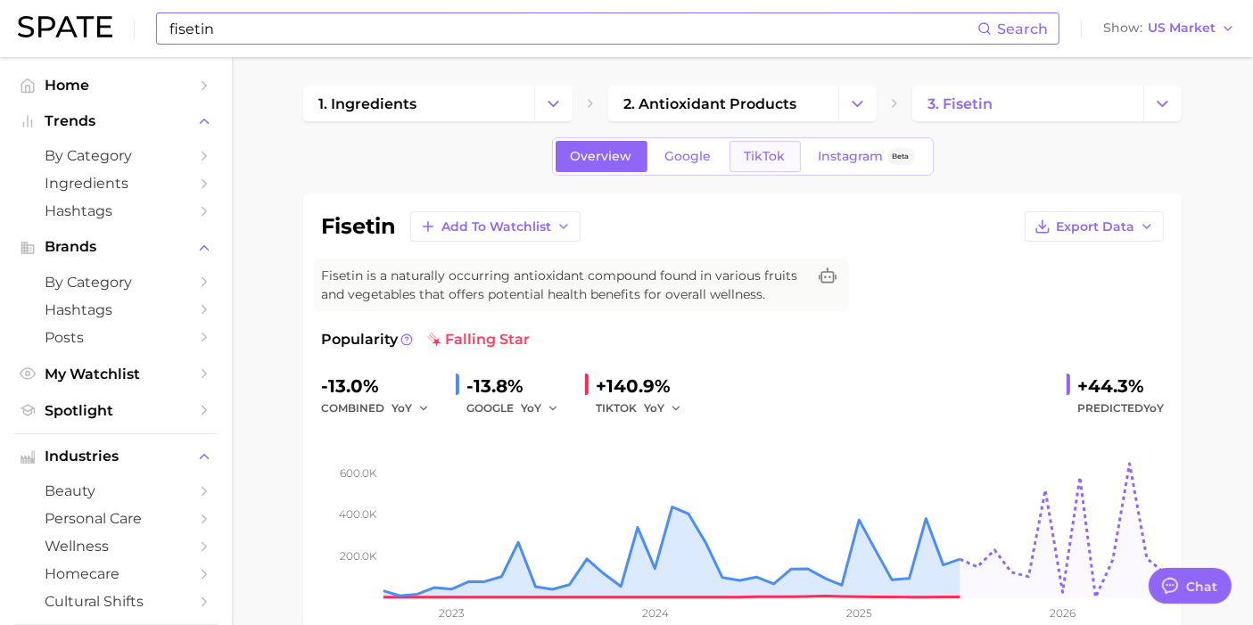
click at [766, 156] on span "TikTok" at bounding box center [764, 156] width 41 height 15
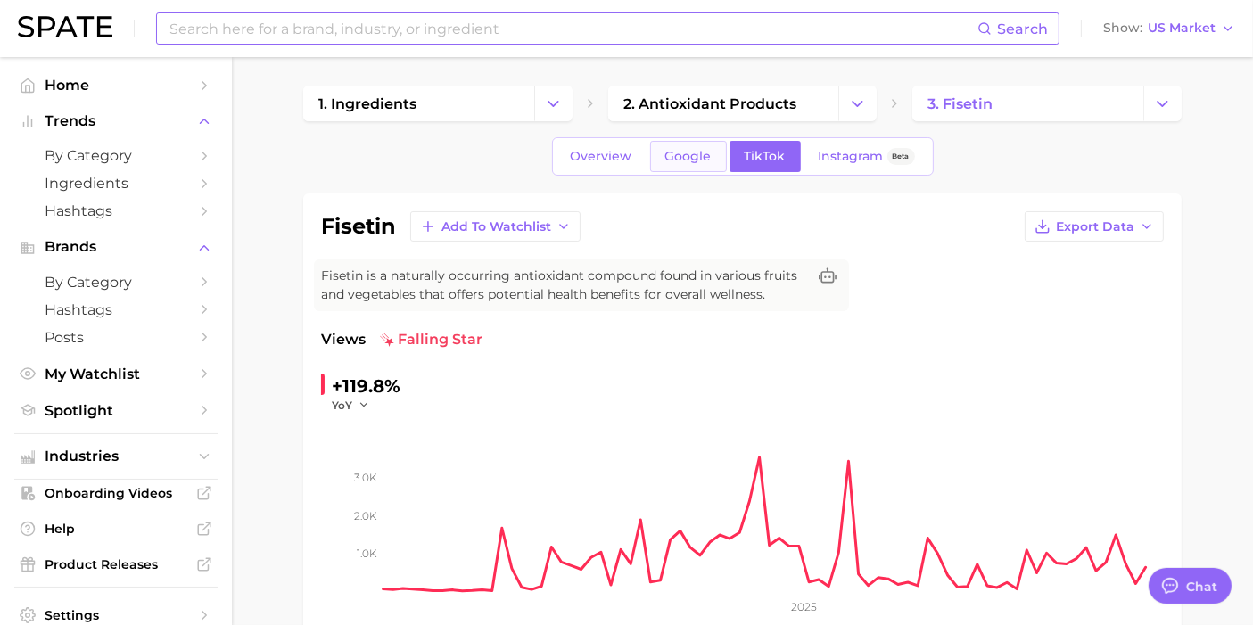
click at [693, 151] on span "Google" at bounding box center [688, 156] width 46 height 15
